Goal: Task Accomplishment & Management: Manage account settings

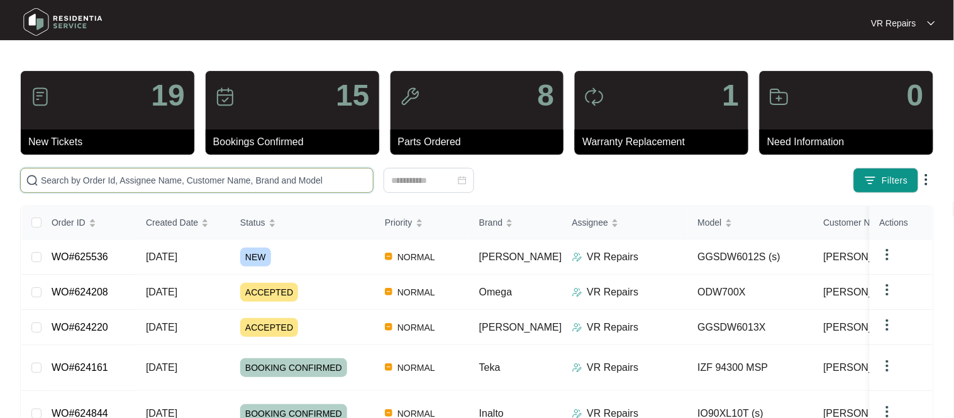
click at [164, 174] on input "text" at bounding box center [204, 181] width 327 height 14
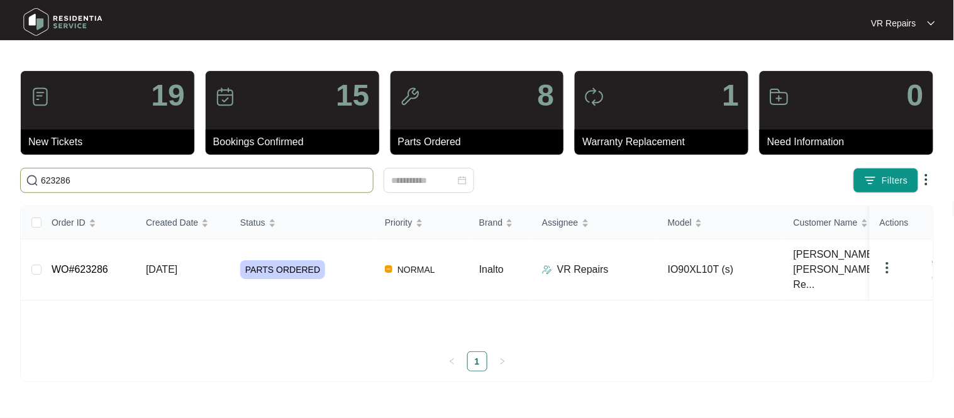
type input "623286"
click at [104, 264] on link "WO#623286" at bounding box center [80, 269] width 57 height 11
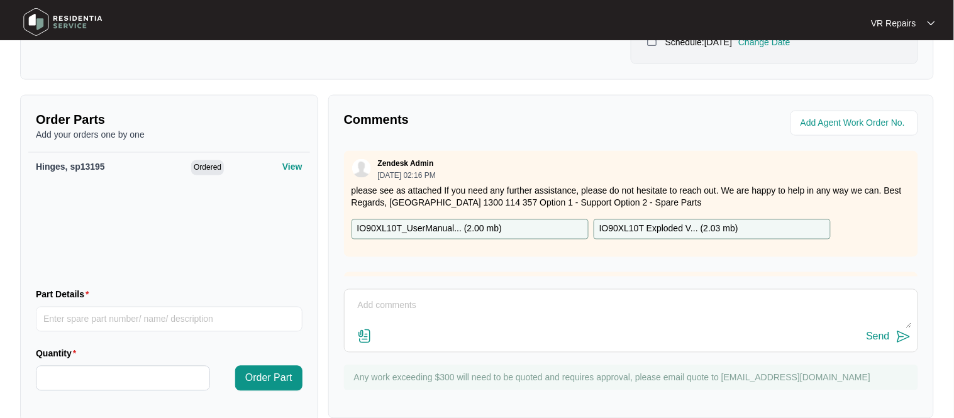
scroll to position [414, 0]
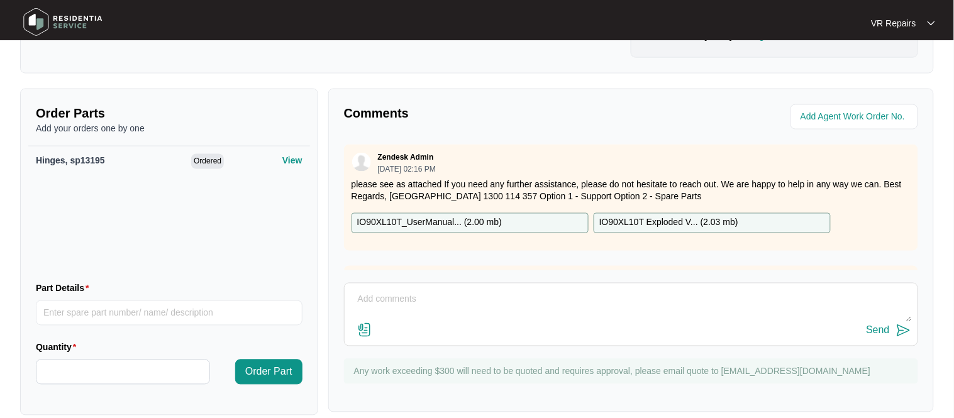
click at [391, 302] on textarea at bounding box center [631, 306] width 561 height 33
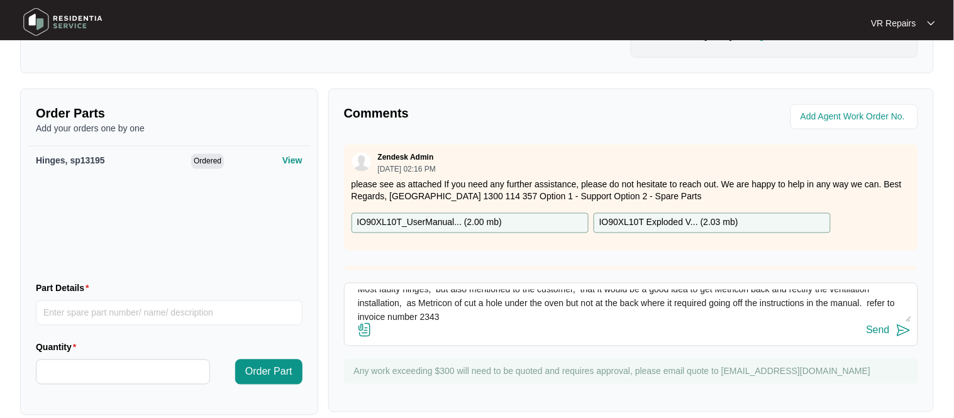
scroll to position [0, 0]
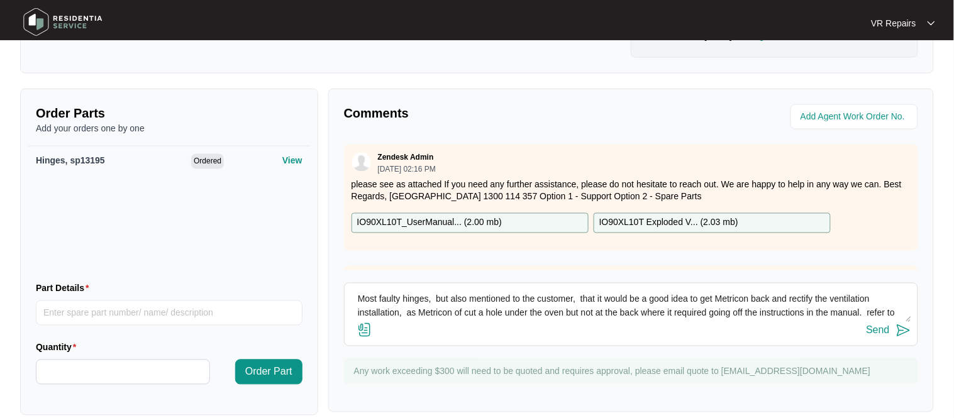
click at [618, 310] on textarea "Most faulty hinges, but also mentioned to the customer, that it would be a good…" at bounding box center [631, 306] width 561 height 33
click at [797, 301] on textarea "Most faulty hinges, but also mentioned to the customer, that it would be a good…" at bounding box center [631, 306] width 561 height 33
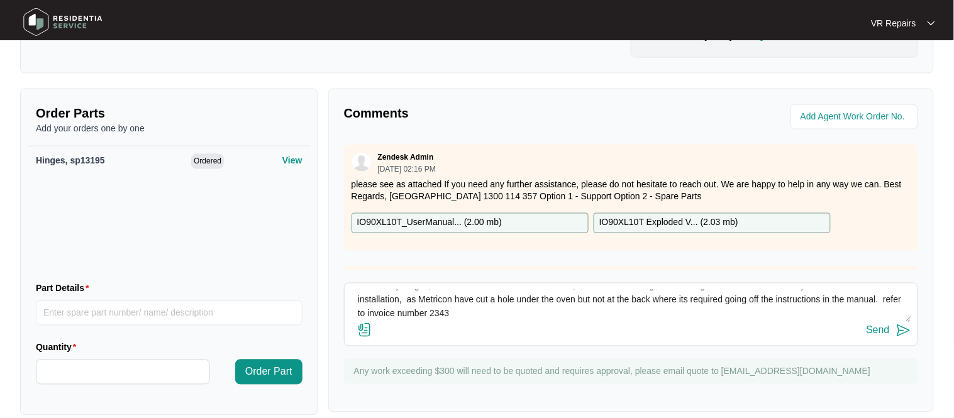
type textarea "Most faulty hinges, but also mentioned to the customer, that it would be a good…"
click at [366, 337] on img at bounding box center [364, 330] width 15 height 15
click at [0, 0] on input "file" at bounding box center [0, 0] width 0 height 0
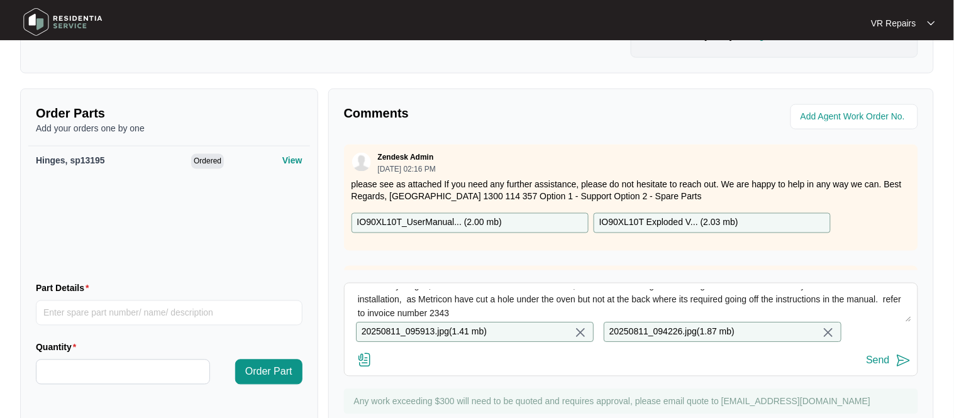
click at [890, 363] on button "Send" at bounding box center [889, 361] width 45 height 17
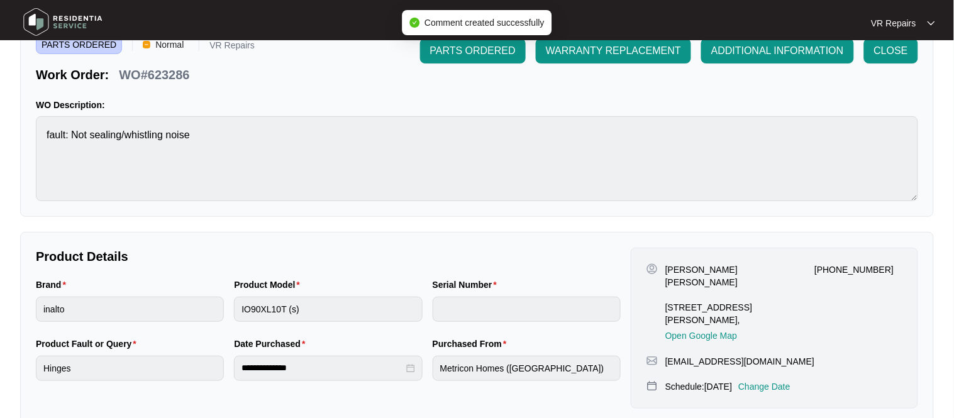
scroll to position [0, 0]
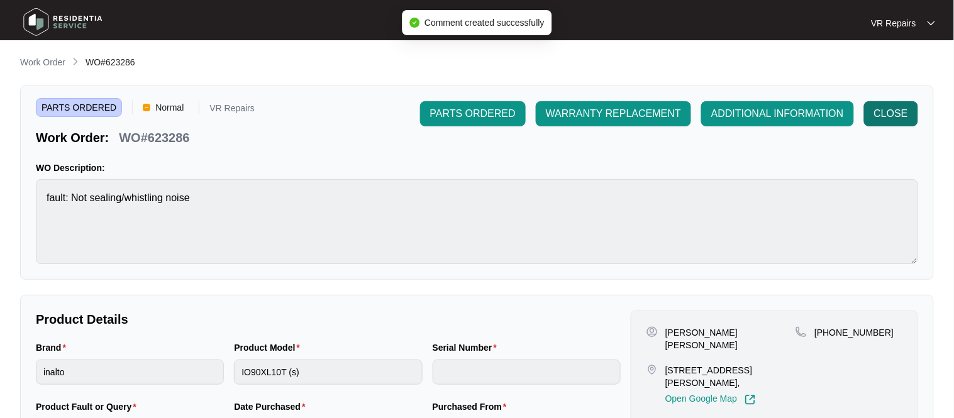
click at [900, 118] on span "CLOSE" at bounding box center [892, 113] width 34 height 15
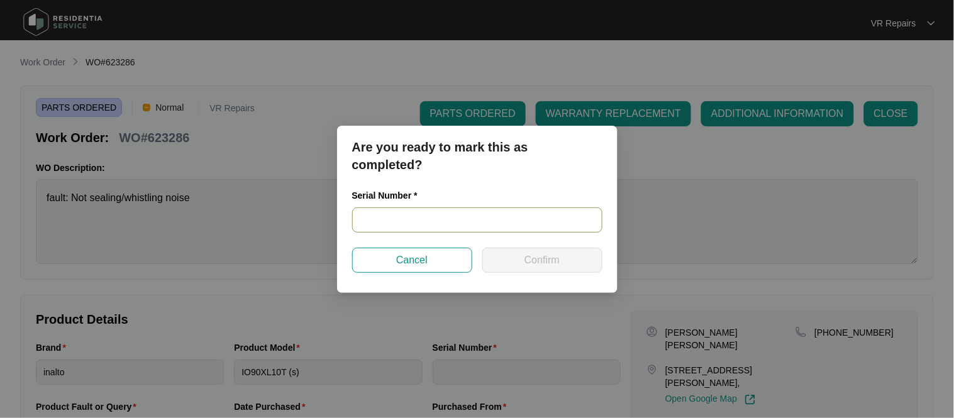
click at [435, 223] on input "text" at bounding box center [477, 220] width 250 height 25
type input "25020145"
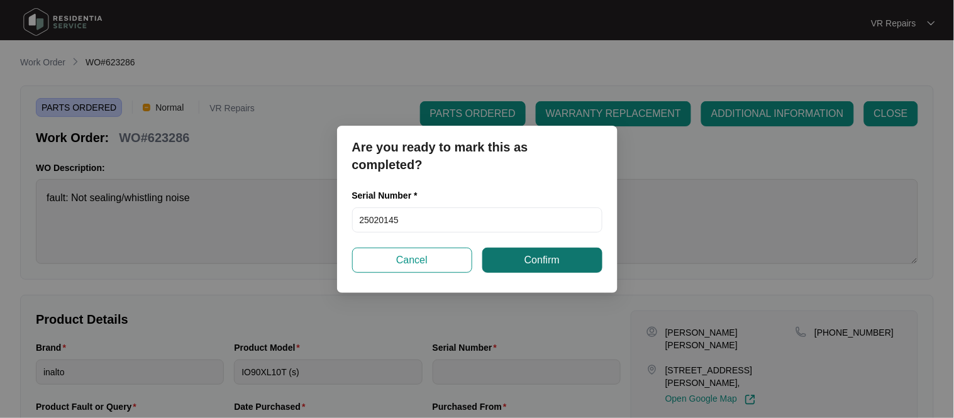
click at [560, 259] on span "Confirm" at bounding box center [542, 260] width 35 height 15
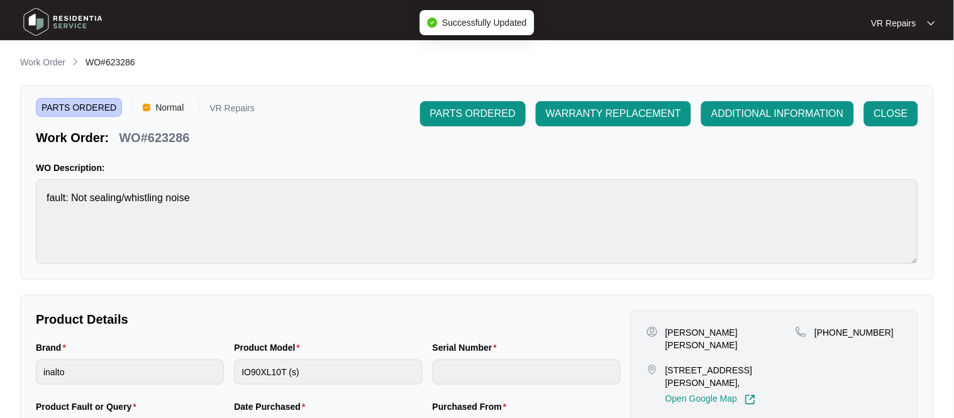
type input "25020145"
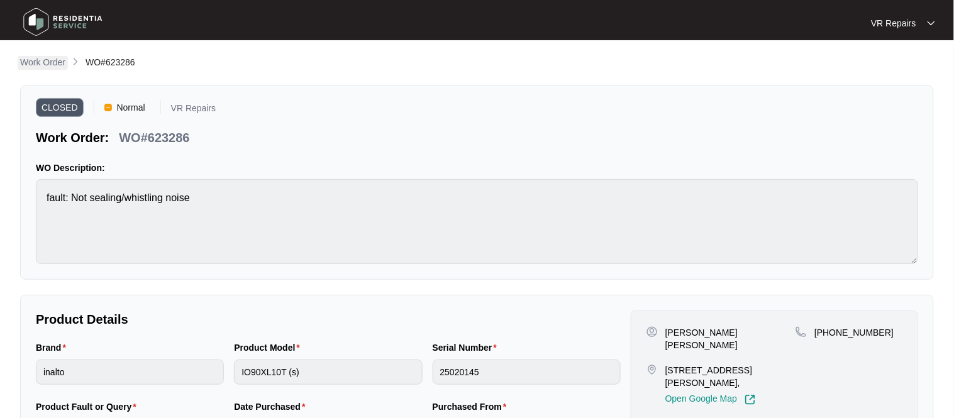
click at [50, 67] on p "Work Order" at bounding box center [42, 62] width 45 height 13
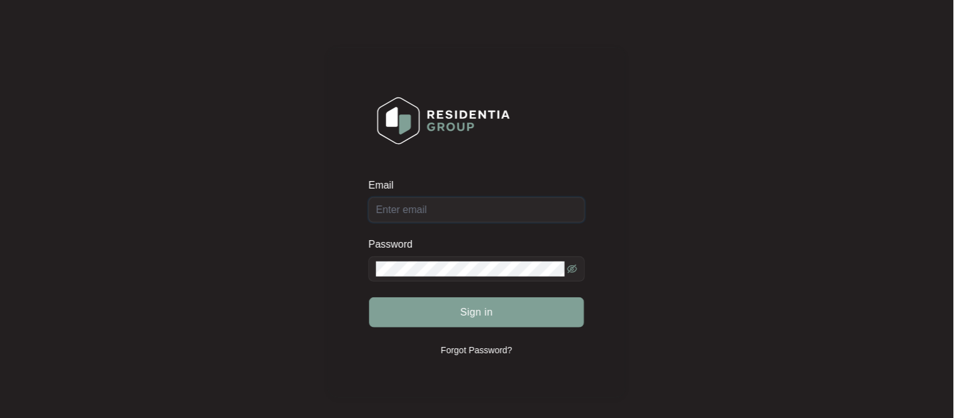
type input "vr.repairs85@gmail.com"
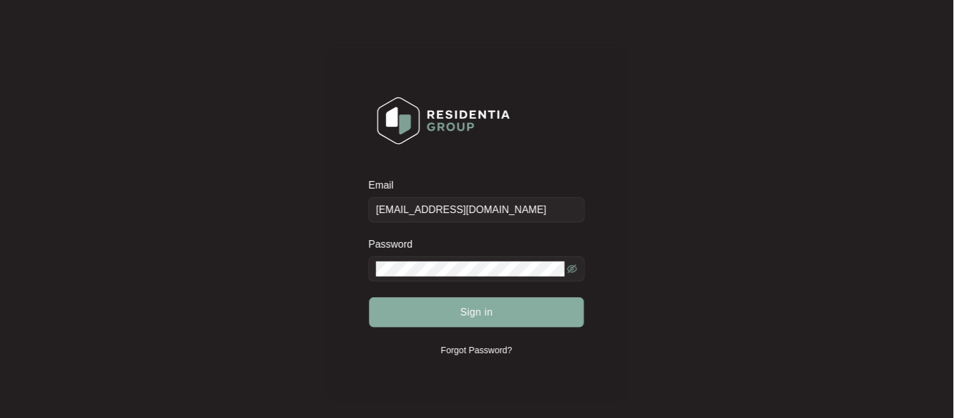
click at [498, 316] on button "Sign in" at bounding box center [477, 313] width 215 height 30
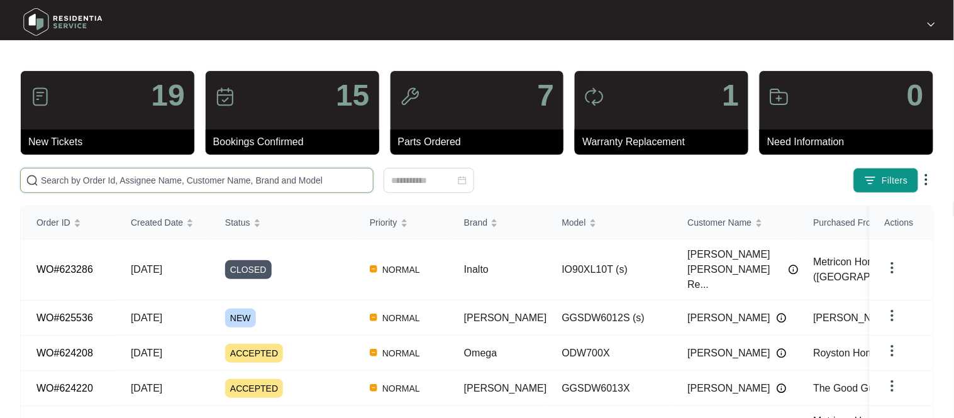
click at [162, 179] on input "text" at bounding box center [204, 181] width 327 height 14
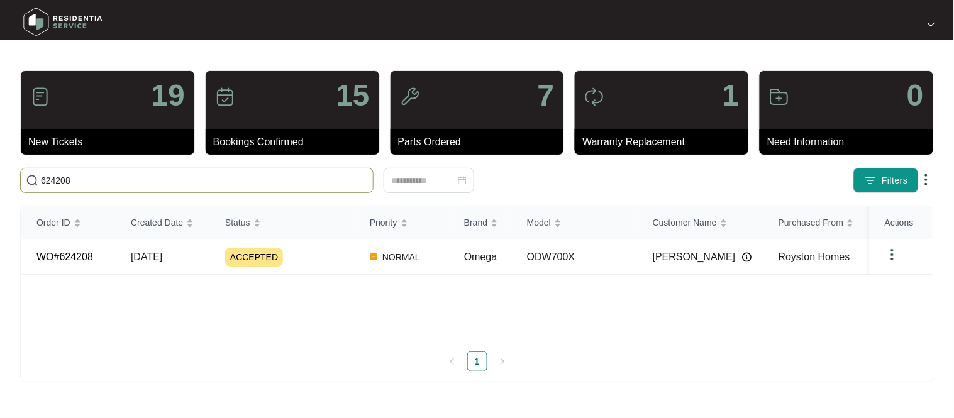
type input "624208"
click at [111, 266] on td "WO#624208" at bounding box center [68, 257] width 94 height 35
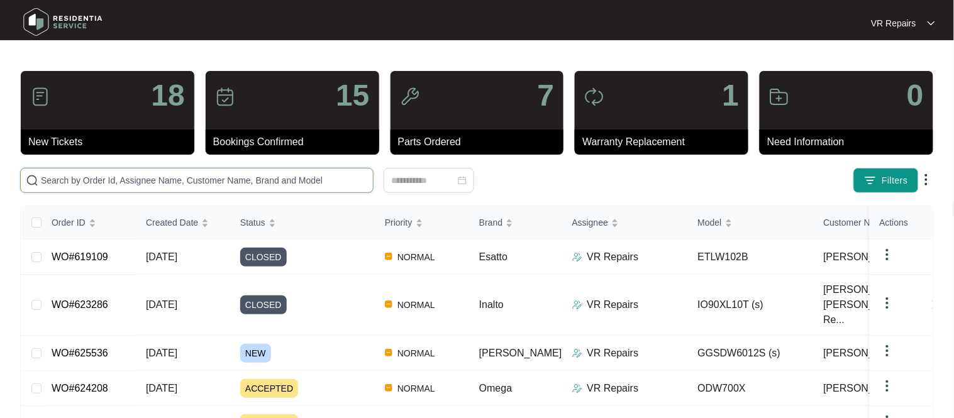
click at [252, 182] on input "text" at bounding box center [204, 181] width 327 height 14
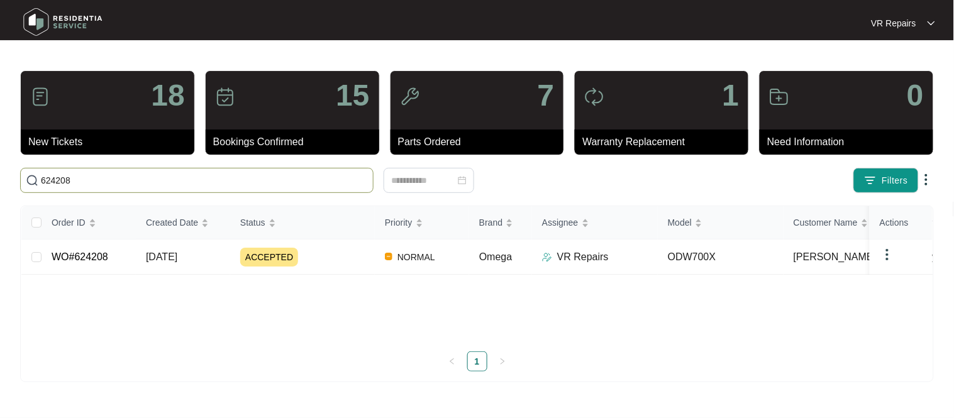
type input "624208"
click at [130, 260] on td "WO#624208" at bounding box center [89, 257] width 94 height 35
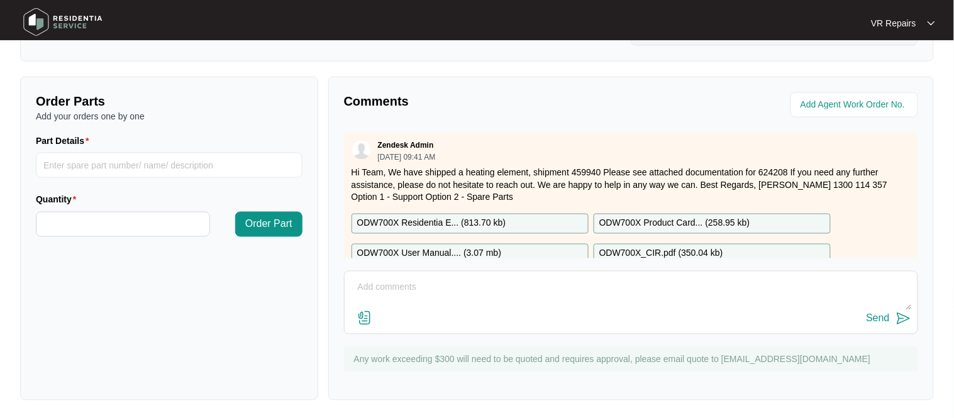
scroll to position [417, 0]
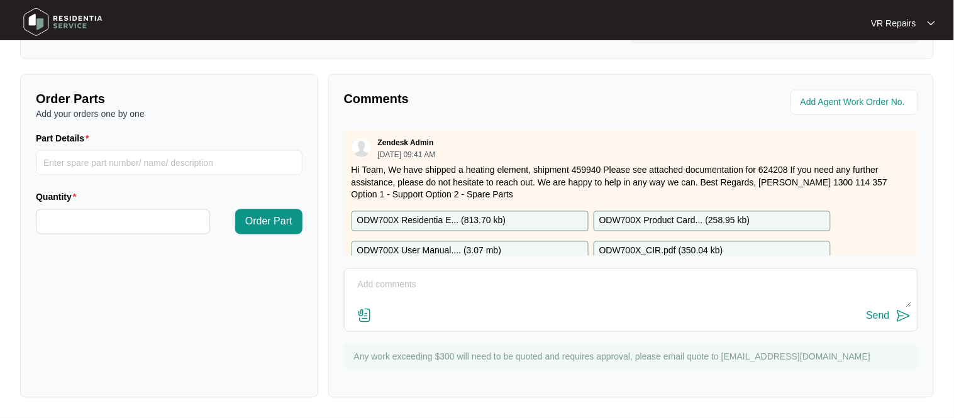
click at [394, 288] on textarea at bounding box center [631, 292] width 561 height 33
paste textarea "Investigated the dishwasher, and found that the unit was not heating not becaus…"
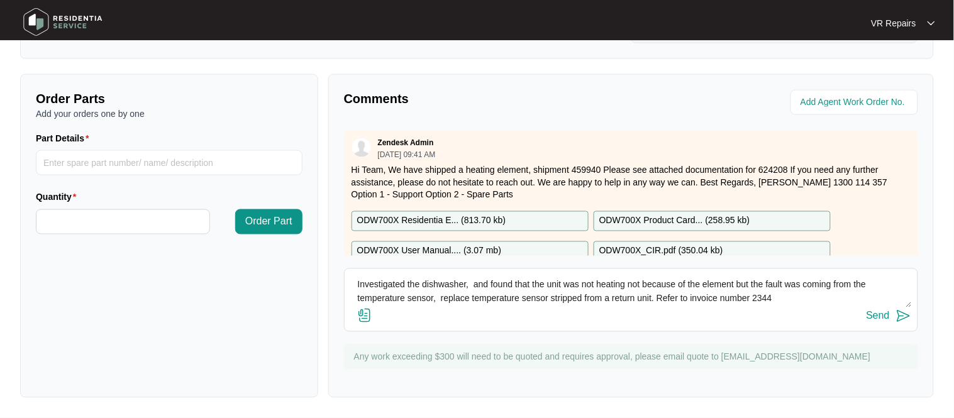
type textarea "Investigated the dishwasher, and found that the unit was not heating not becaus…"
click at [889, 318] on div "Send" at bounding box center [878, 316] width 23 height 11
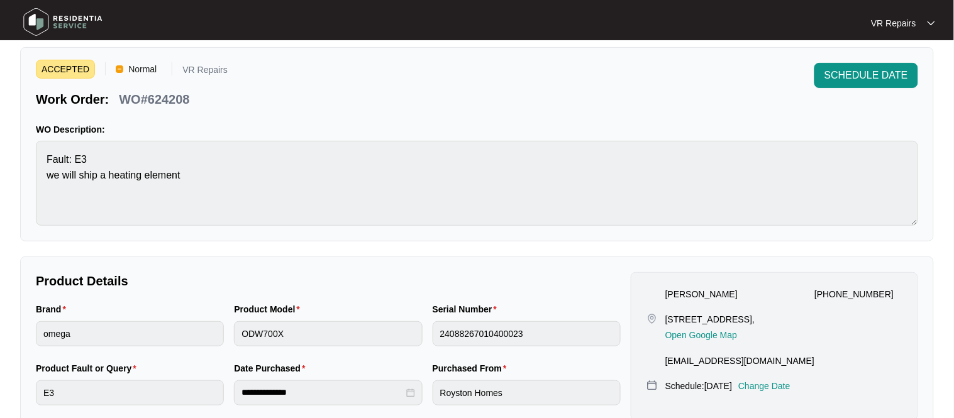
scroll to position [0, 0]
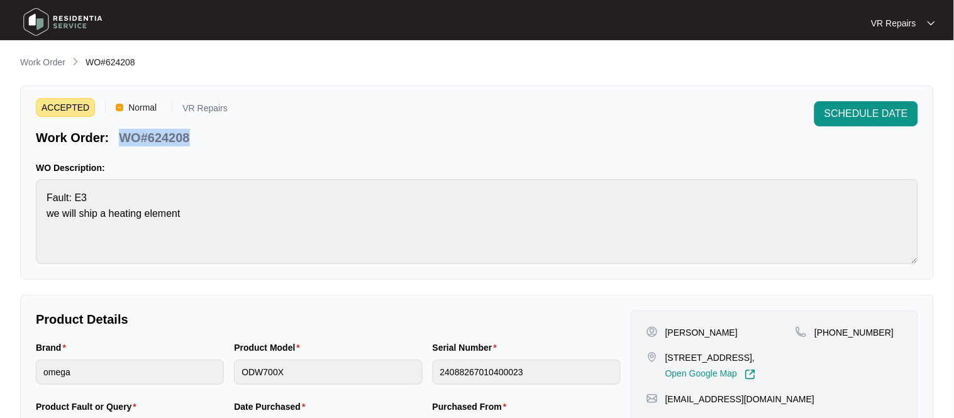
copy p "WO#624208"
click at [48, 65] on p "Work Order" at bounding box center [42, 62] width 45 height 13
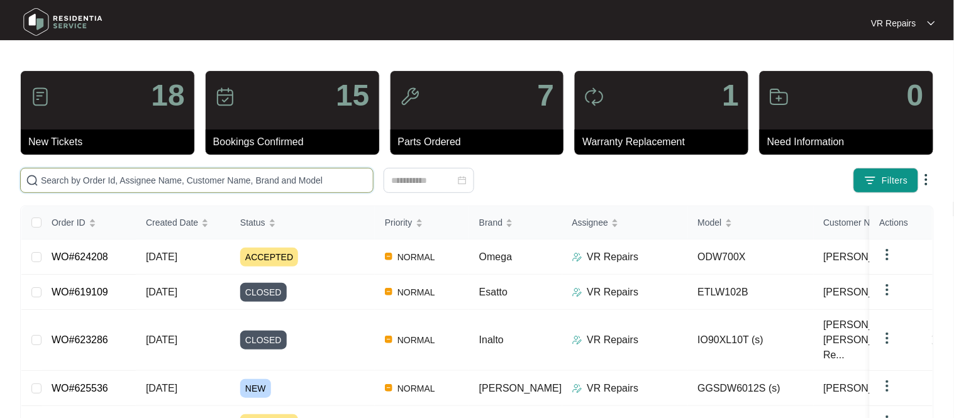
click at [197, 176] on input "text" at bounding box center [204, 181] width 327 height 14
click at [107, 258] on link "WO#624208" at bounding box center [80, 257] width 57 height 11
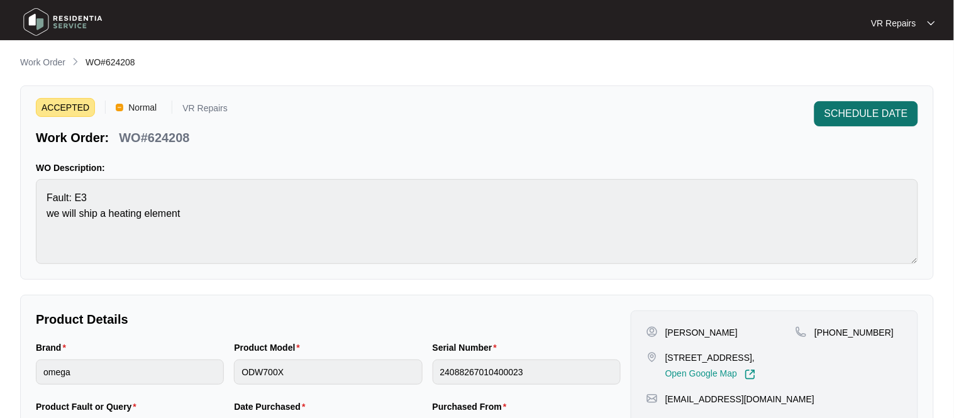
click at [879, 113] on span "SCHEDULE DATE" at bounding box center [867, 113] width 84 height 15
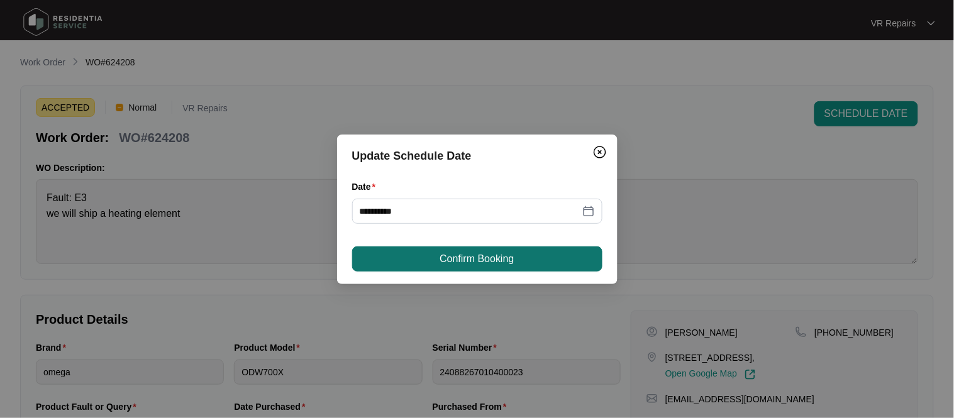
click at [538, 261] on button "Confirm Booking" at bounding box center [477, 259] width 250 height 25
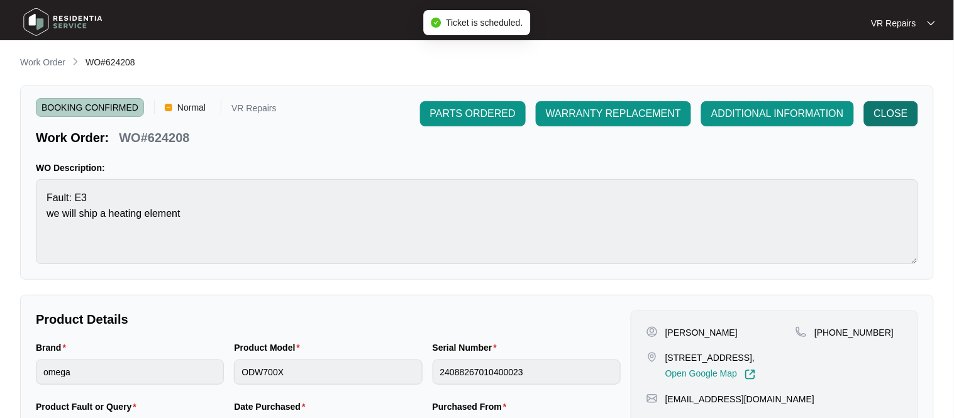
click at [903, 110] on span "CLOSE" at bounding box center [892, 113] width 34 height 15
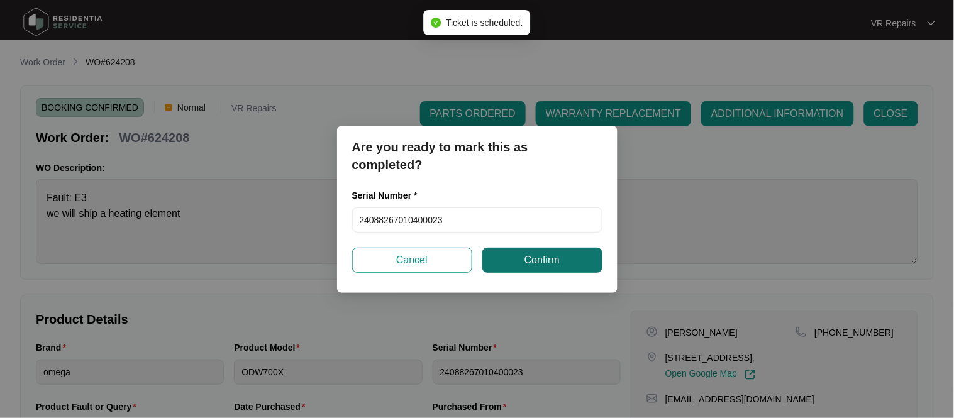
click at [562, 262] on button "Confirm" at bounding box center [543, 260] width 120 height 25
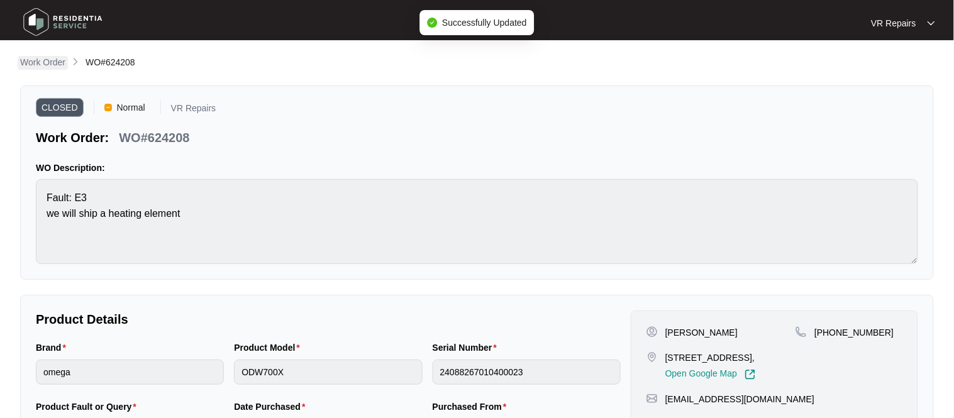
click at [51, 61] on p "Work Order" at bounding box center [42, 62] width 45 height 13
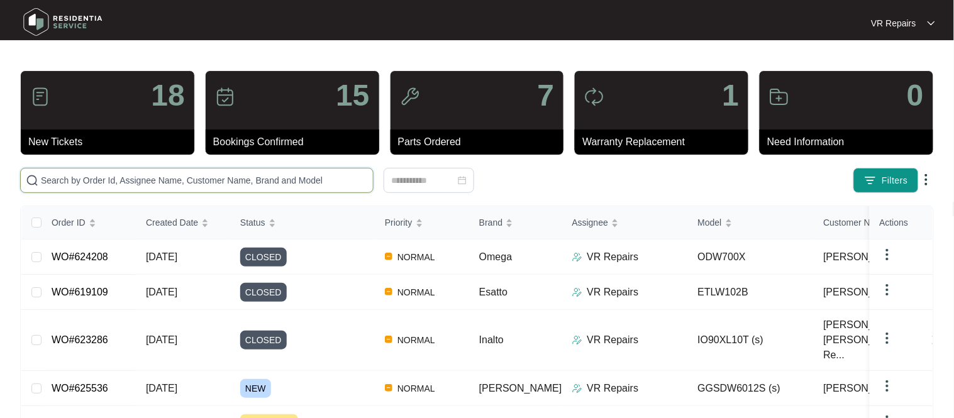
click at [140, 174] on input "text" at bounding box center [204, 181] width 327 height 14
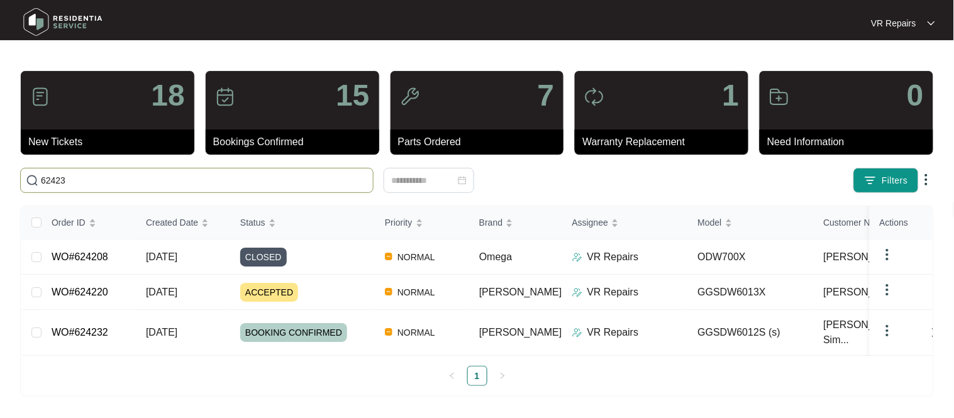
type input "624232"
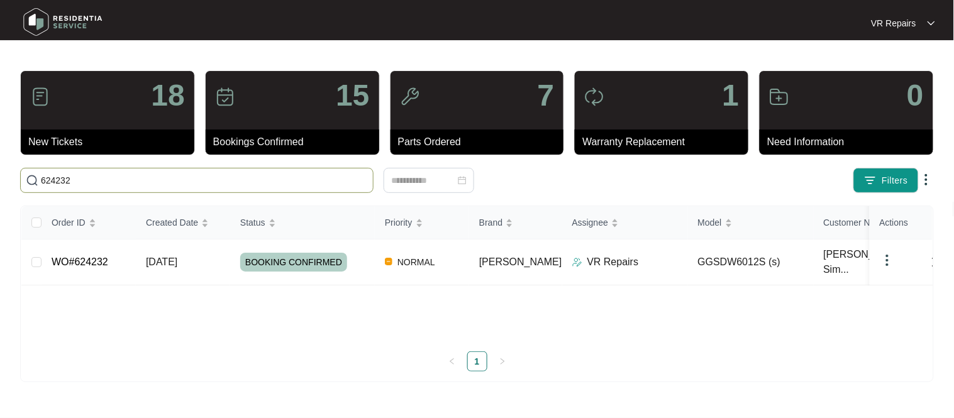
click at [123, 260] on td "WO#624232" at bounding box center [89, 263] width 94 height 46
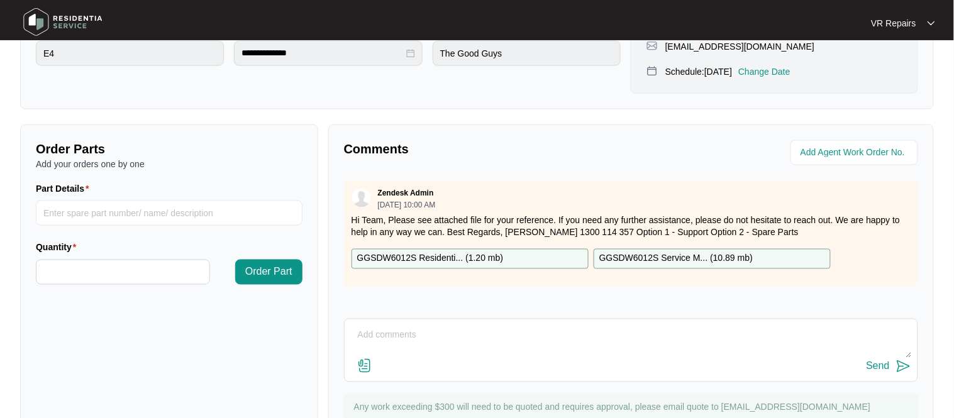
scroll to position [429, 0]
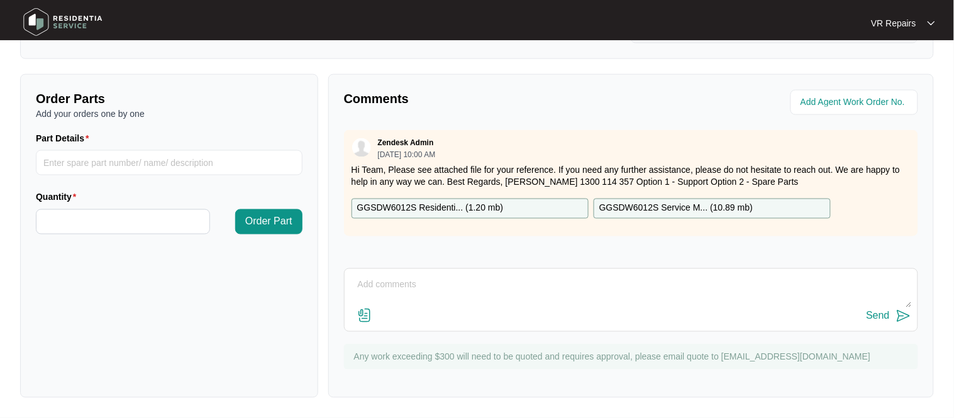
click at [407, 289] on textarea at bounding box center [631, 292] width 561 height 33
paste textarea "Investigated the dishwasher and found that water was leaking into the base via …"
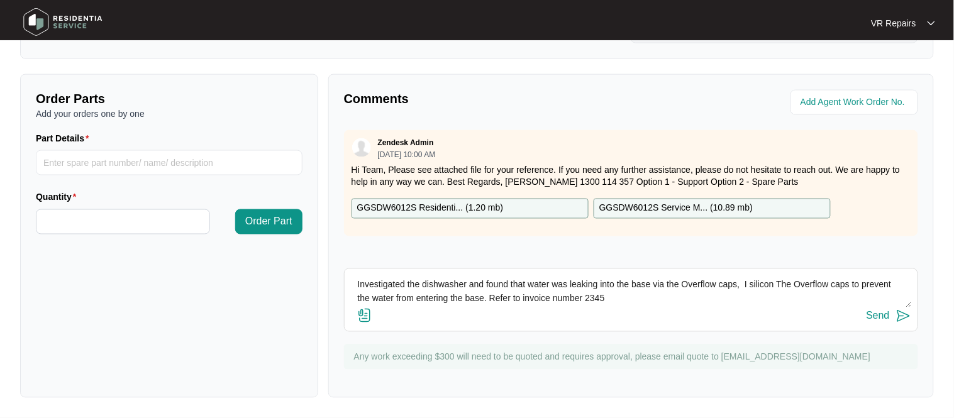
type textarea "Investigated the dishwasher and found that water was leaking into the base via …"
click at [891, 324] on button "Send" at bounding box center [889, 316] width 45 height 17
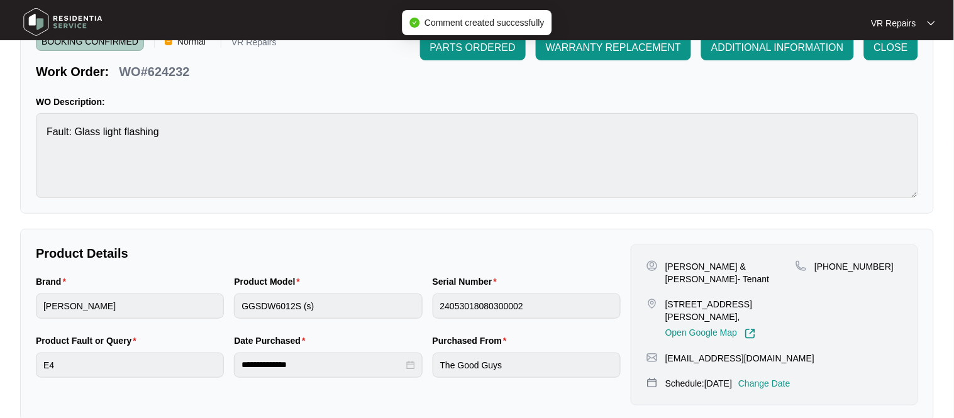
scroll to position [0, 0]
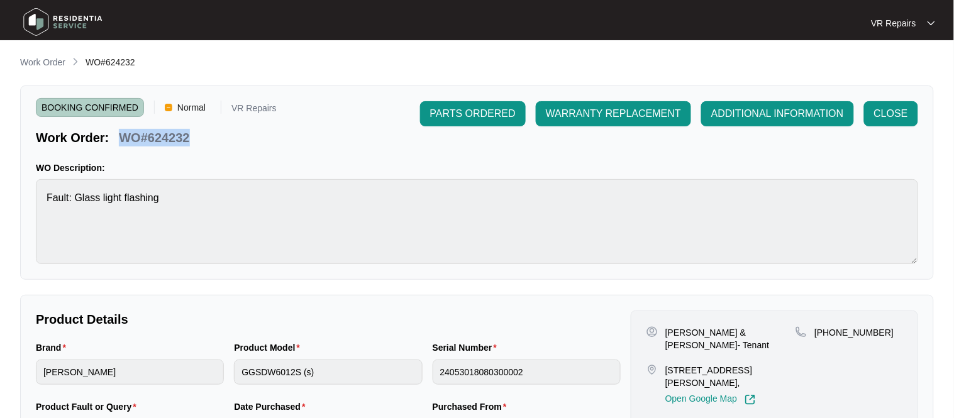
copy p "WO#624232"
click at [900, 121] on span "CLOSE" at bounding box center [892, 113] width 34 height 15
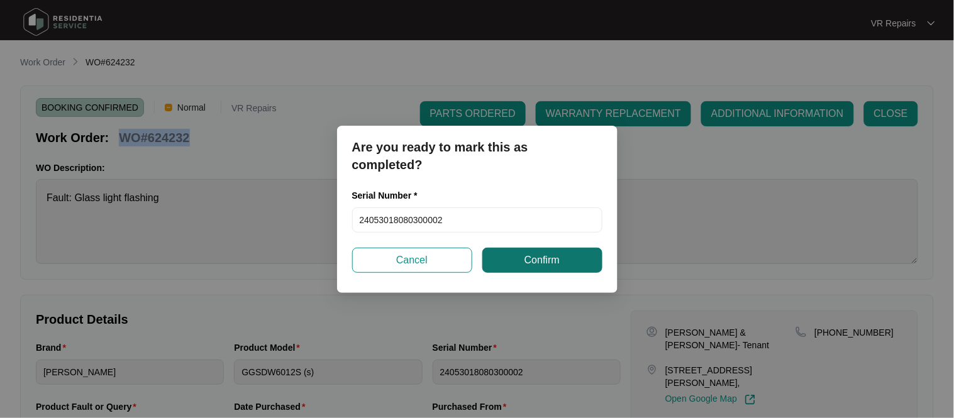
click at [586, 259] on button "Confirm" at bounding box center [543, 260] width 120 height 25
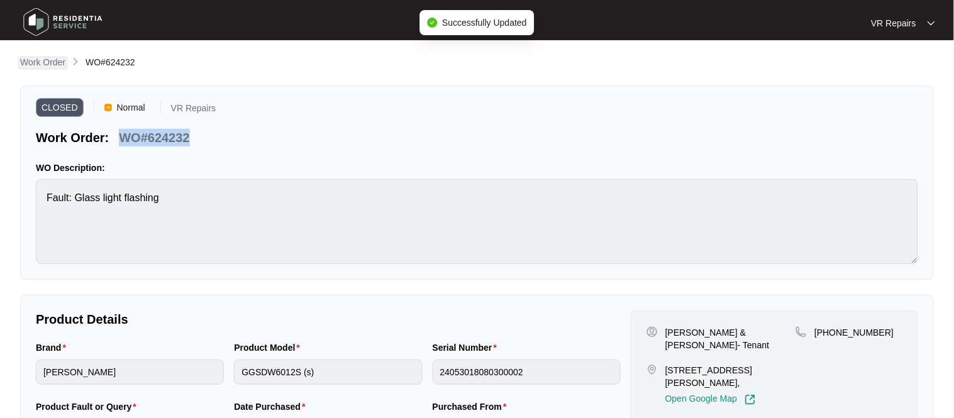
click at [42, 60] on p "Work Order" at bounding box center [42, 62] width 45 height 13
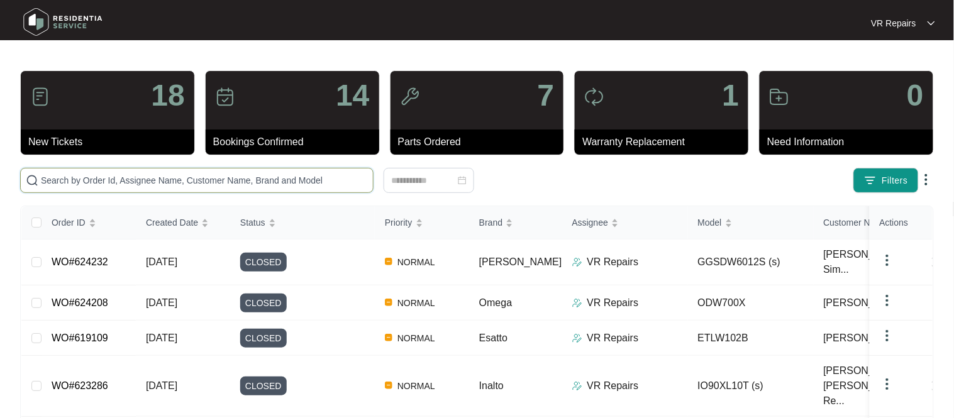
click at [173, 179] on input "text" at bounding box center [204, 181] width 327 height 14
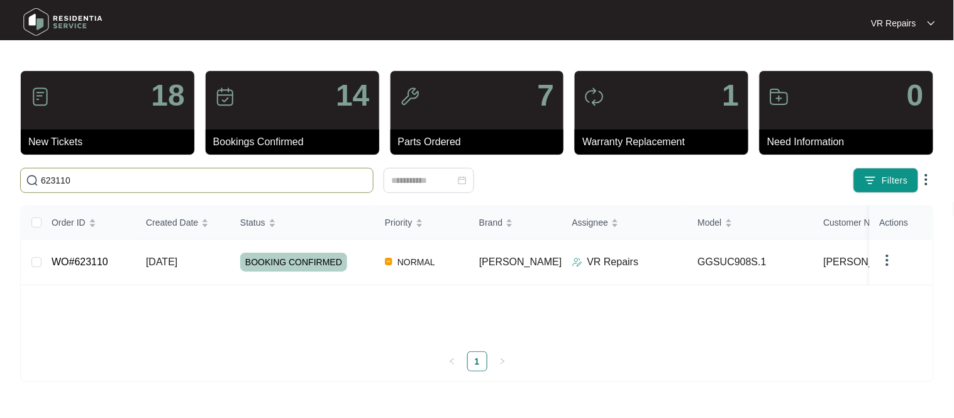
type input "623110"
click at [103, 259] on link "WO#623110" at bounding box center [80, 262] width 57 height 11
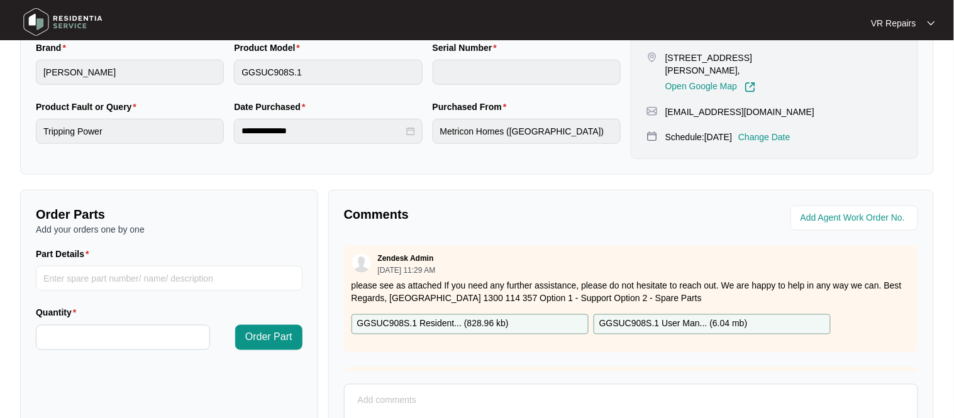
scroll to position [416, 0]
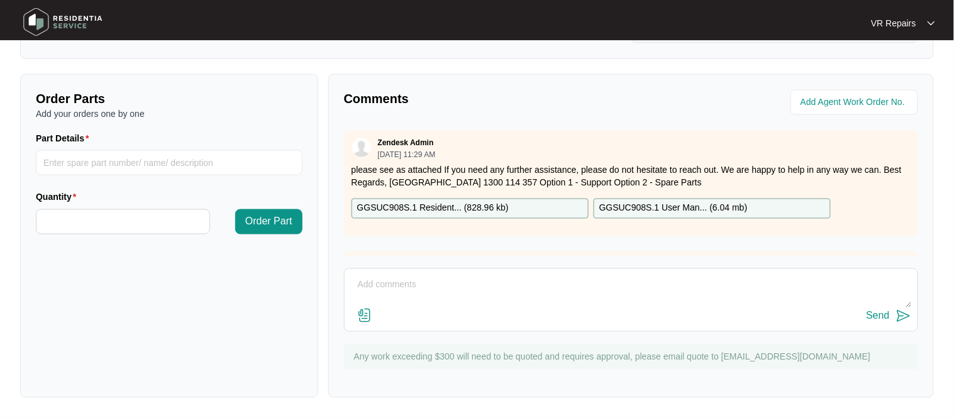
click at [405, 291] on textarea at bounding box center [631, 292] width 561 height 33
paste textarea "Investigated the oven, and found that wiring from the micro switches to the ove…"
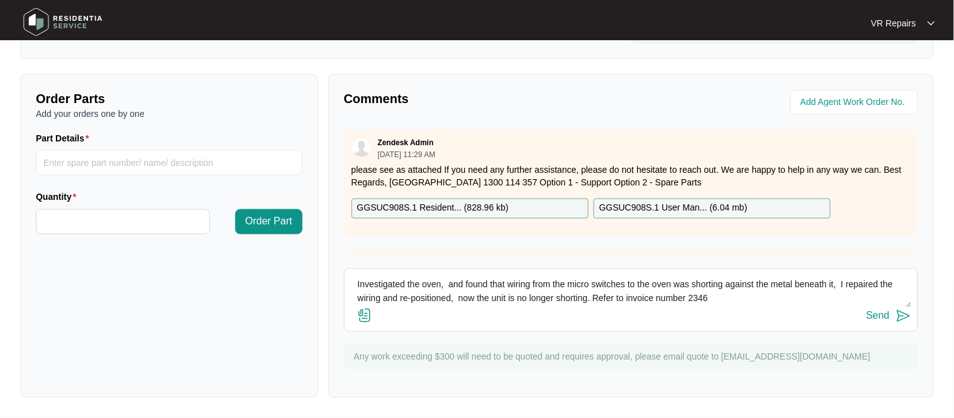
type textarea "Investigated the oven, and found that wiring from the micro switches to the ove…"
click at [894, 315] on button "Send" at bounding box center [889, 316] width 45 height 17
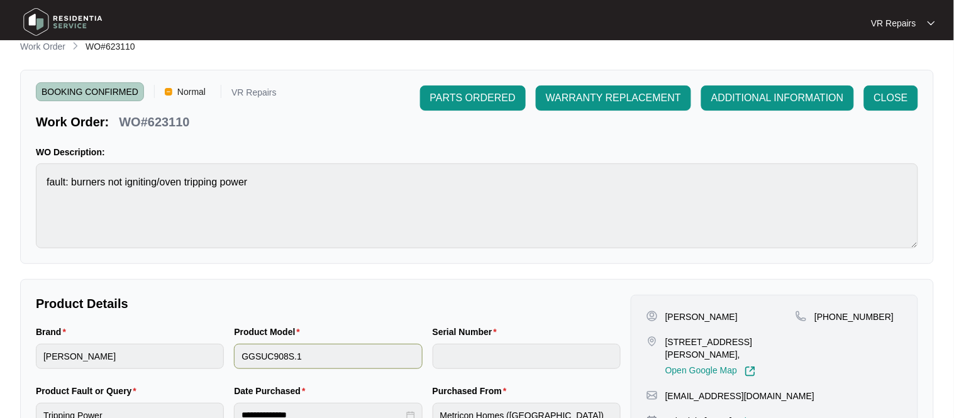
scroll to position [0, 0]
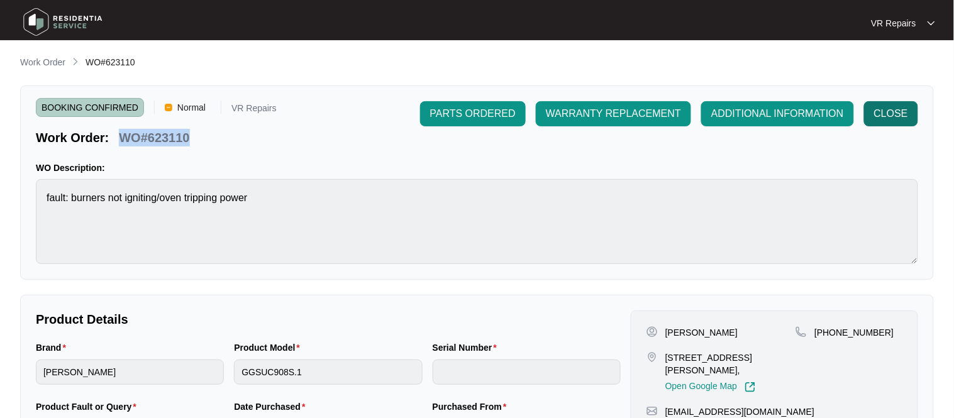
click at [897, 115] on span "CLOSE" at bounding box center [892, 113] width 34 height 15
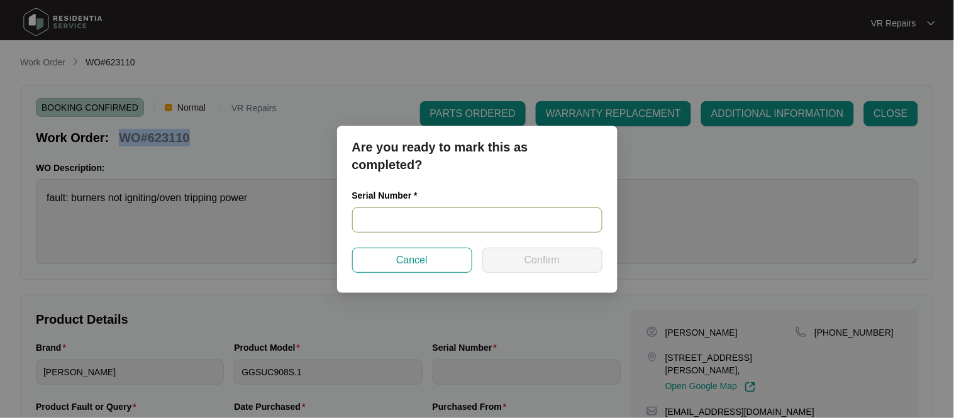
click at [406, 221] on input "text" at bounding box center [477, 220] width 250 height 25
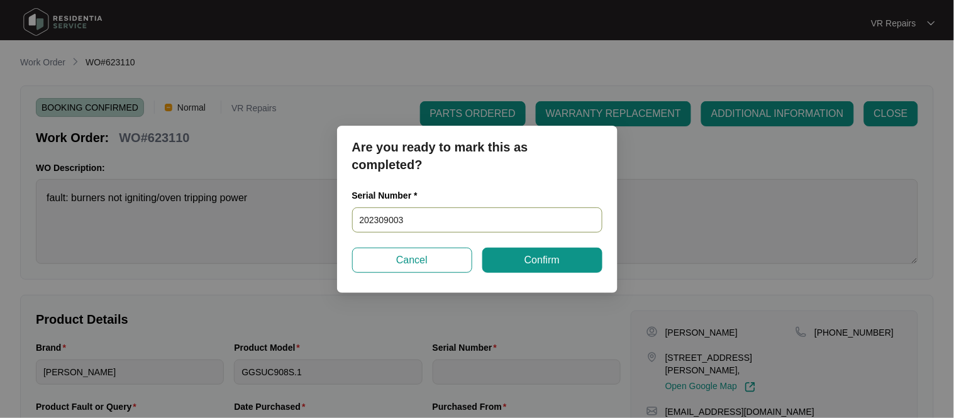
type input "2023090035"
click at [562, 254] on button "Confirm" at bounding box center [543, 260] width 120 height 25
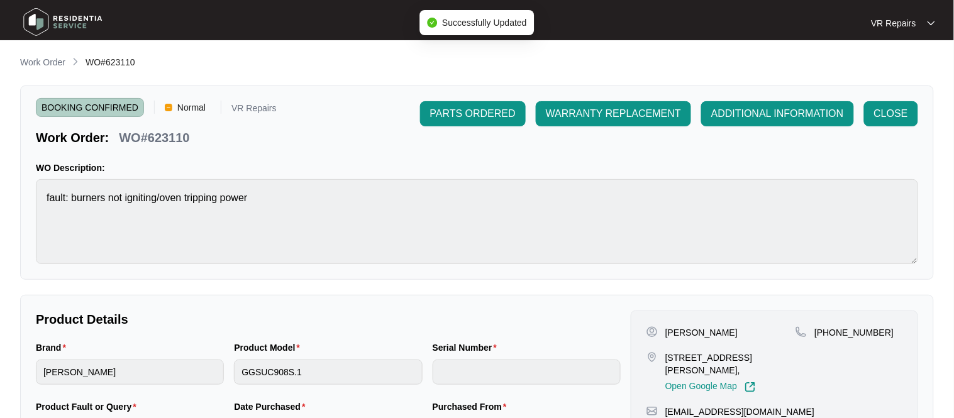
type input "2023090035"
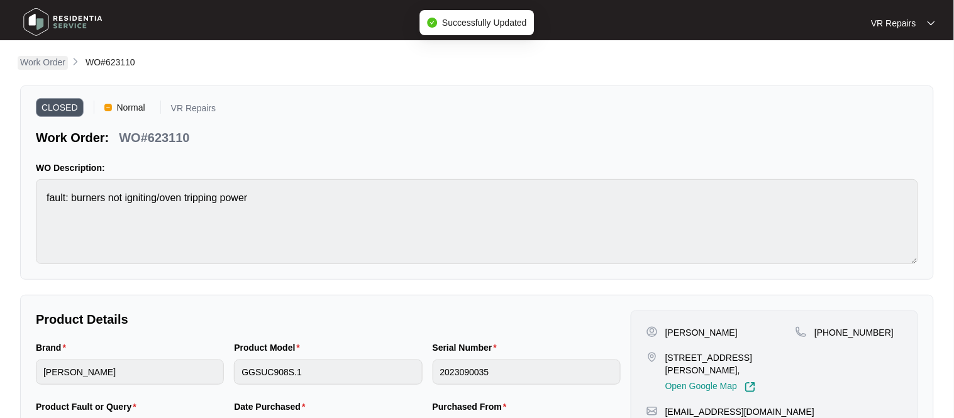
click at [48, 63] on p "Work Order" at bounding box center [42, 62] width 45 height 13
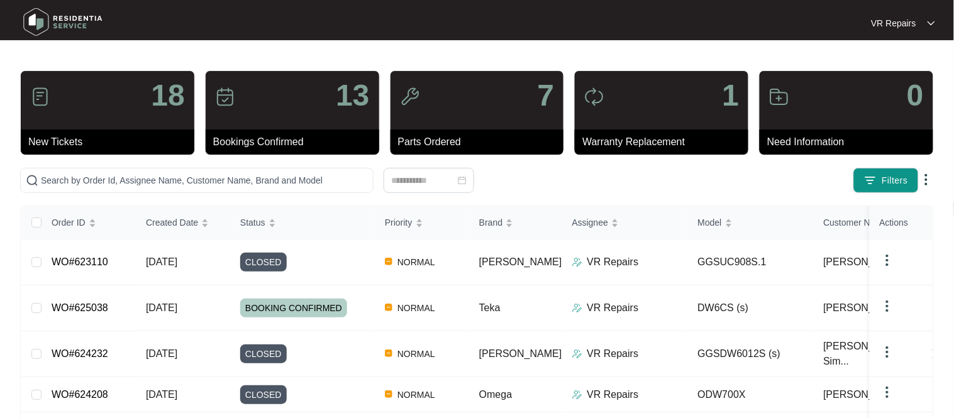
click at [99, 303] on link "WO#625038" at bounding box center [80, 308] width 57 height 11
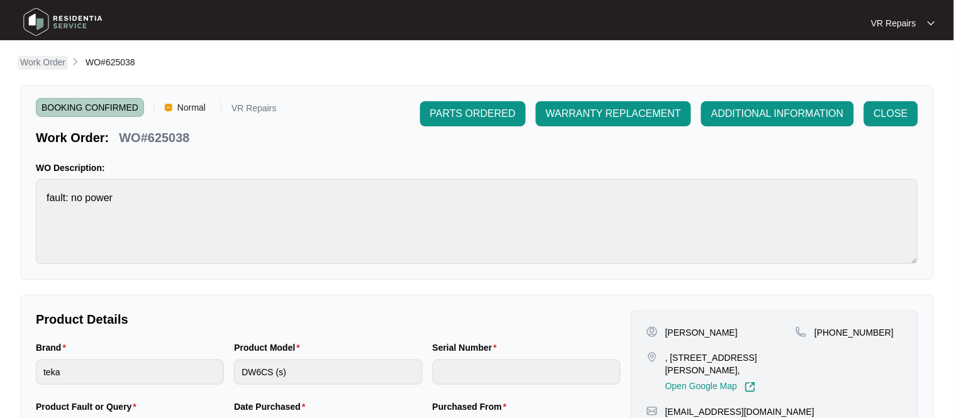
click at [47, 57] on p "Work Order" at bounding box center [42, 62] width 45 height 13
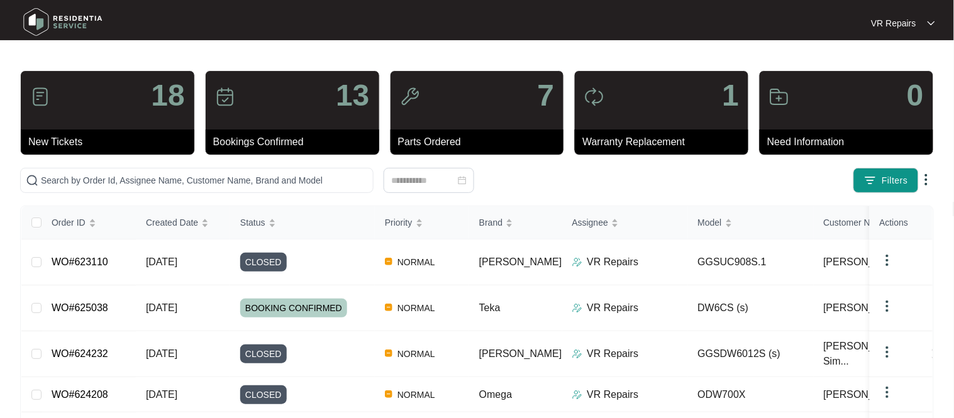
click at [107, 303] on link "WO#625038" at bounding box center [80, 308] width 57 height 11
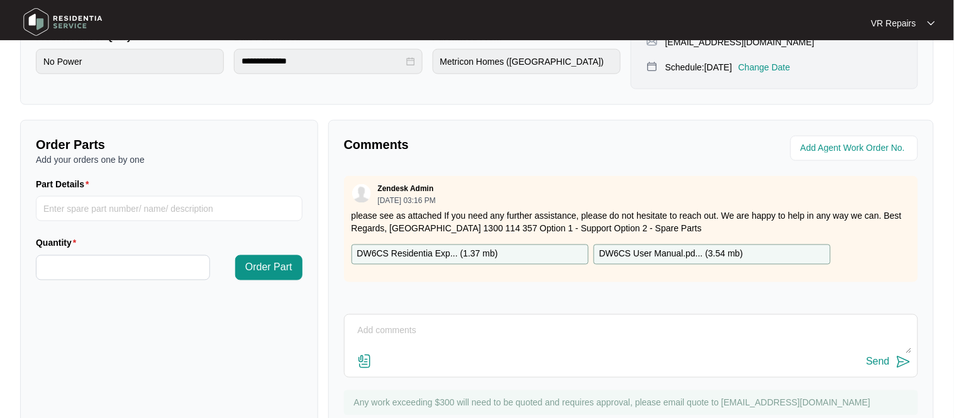
scroll to position [417, 0]
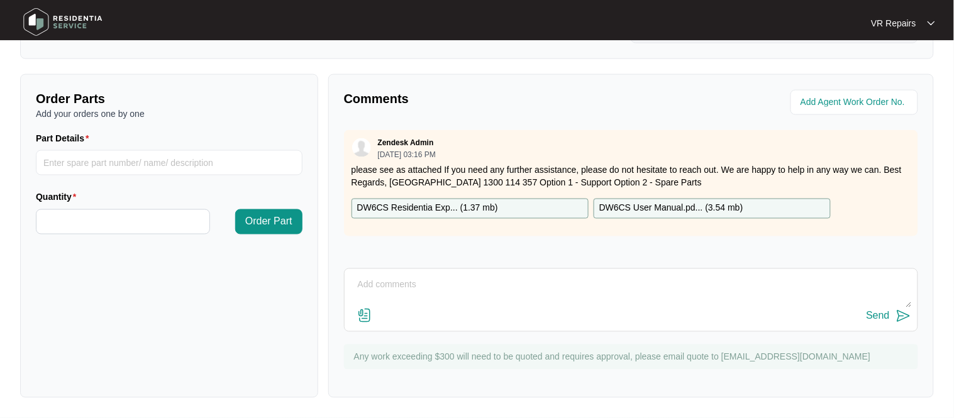
click at [629, 155] on div "Zendesk Admin [DATE] 03:16 PM" at bounding box center [631, 148] width 559 height 21
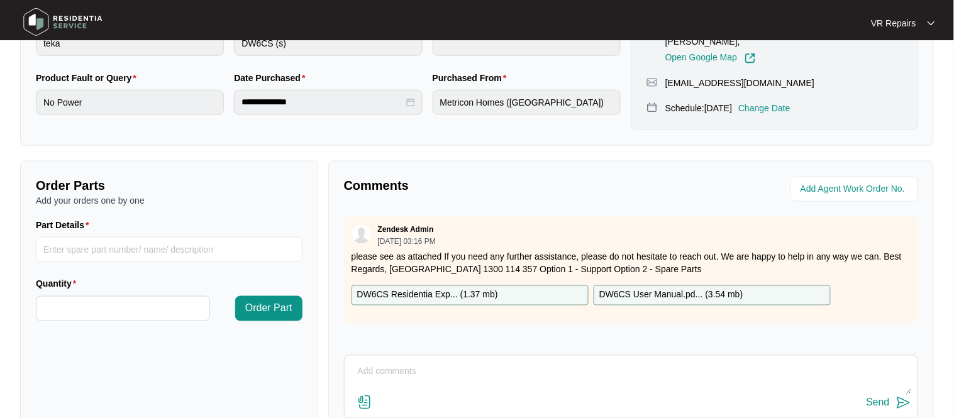
scroll to position [0, 0]
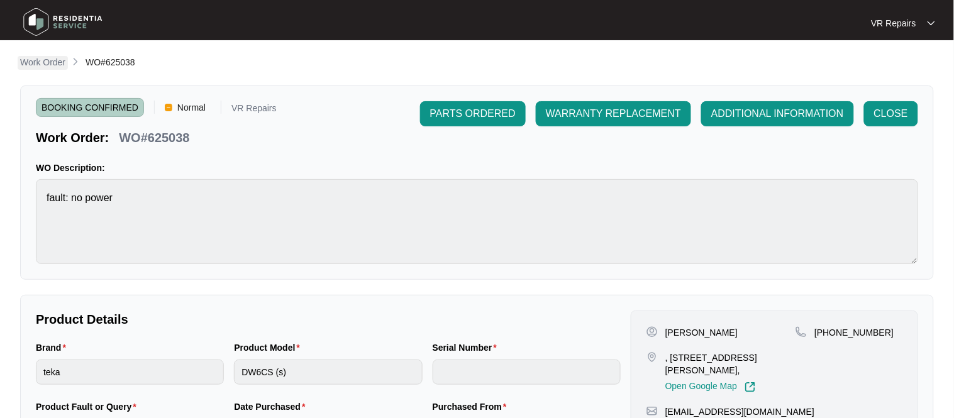
click at [41, 63] on p "Work Order" at bounding box center [42, 62] width 45 height 13
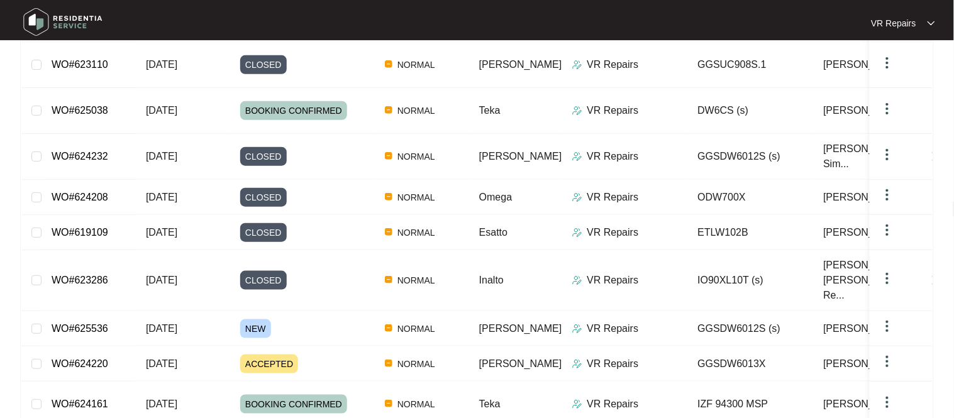
scroll to position [203, 0]
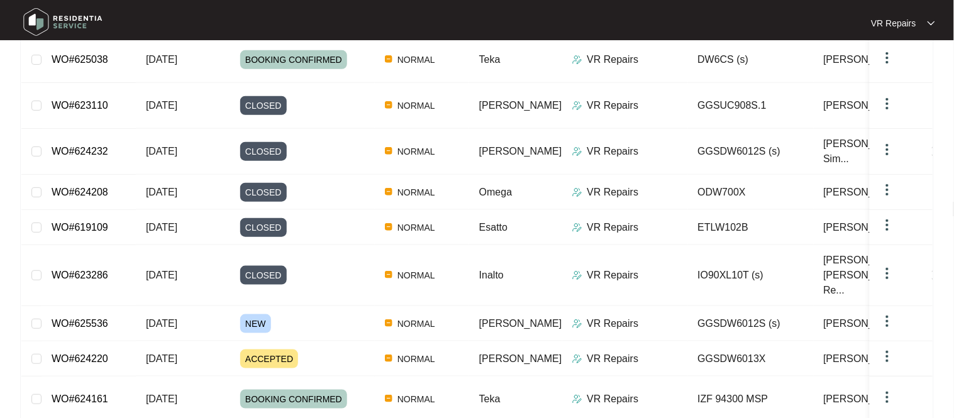
click at [105, 318] on link "WO#625536" at bounding box center [80, 323] width 57 height 11
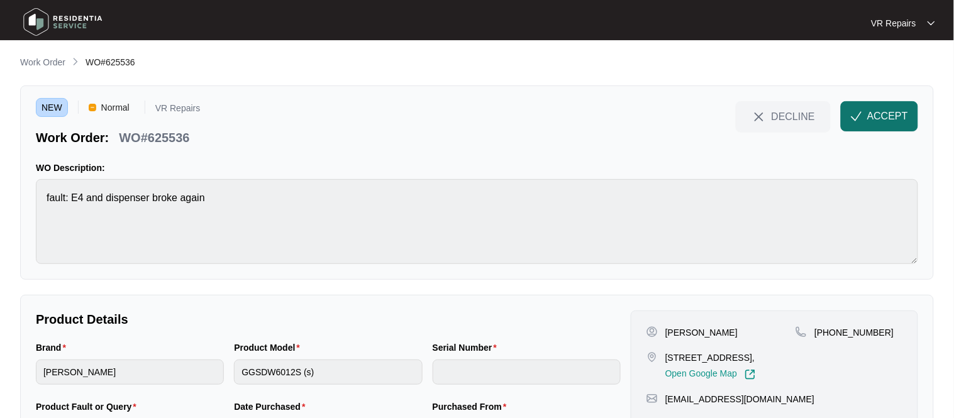
click at [898, 112] on span "ACCEPT" at bounding box center [888, 116] width 41 height 15
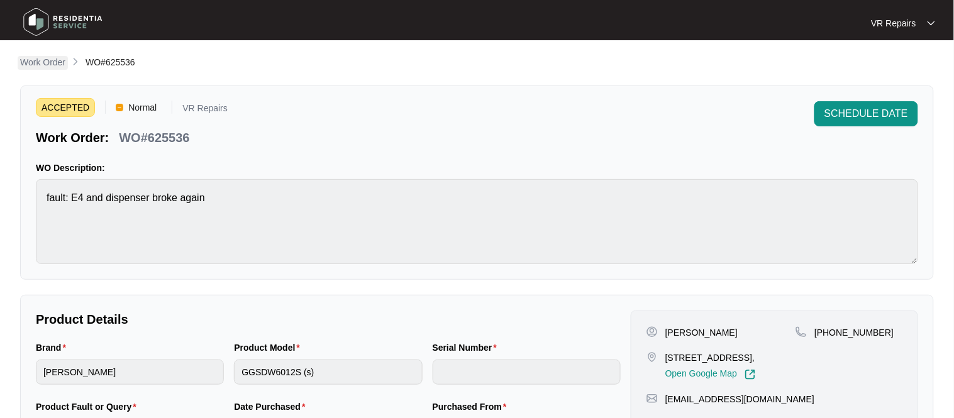
click at [46, 67] on p "Work Order" at bounding box center [42, 62] width 45 height 13
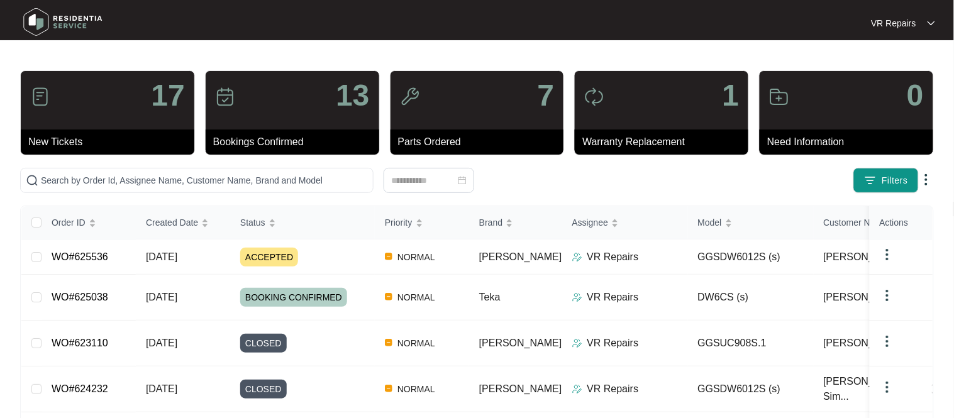
click at [666, 189] on div "Filters" at bounding box center [746, 180] width 375 height 25
